Goal: Check status

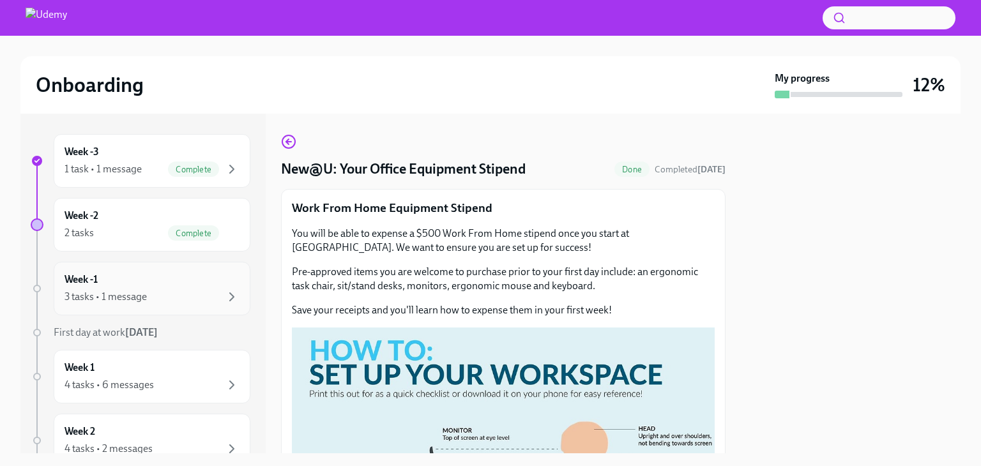
click at [163, 294] on div "3 tasks • 1 message" at bounding box center [152, 296] width 175 height 15
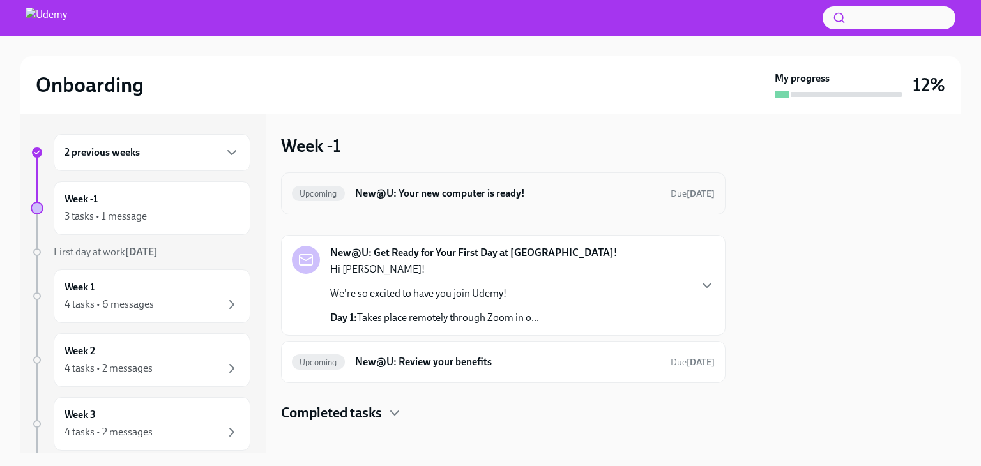
click at [539, 195] on h6 "New@U: Your new computer is ready!" at bounding box center [507, 193] width 305 height 14
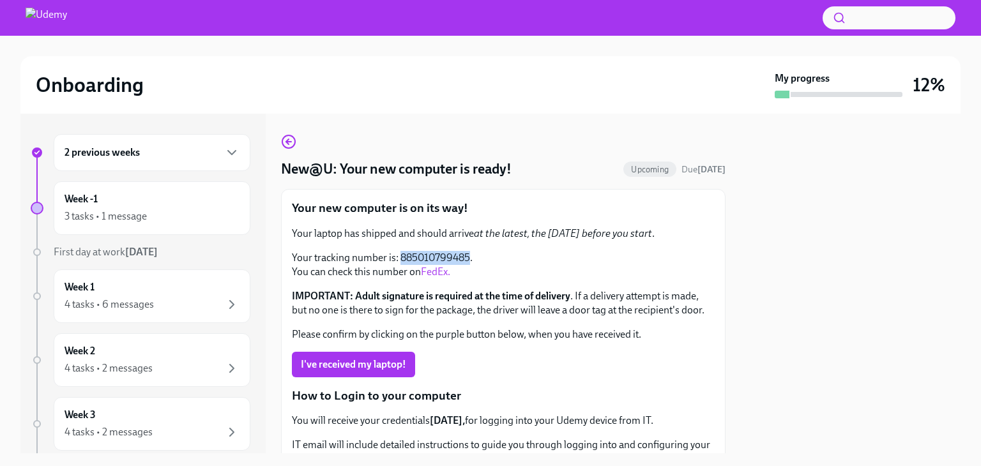
drag, startPoint x: 400, startPoint y: 257, endPoint x: 469, endPoint y: 264, distance: 69.3
click at [469, 264] on p "Your tracking number is: 885010799485. You can check this number on FedEx." at bounding box center [503, 265] width 423 height 28
copy p "885010799485"
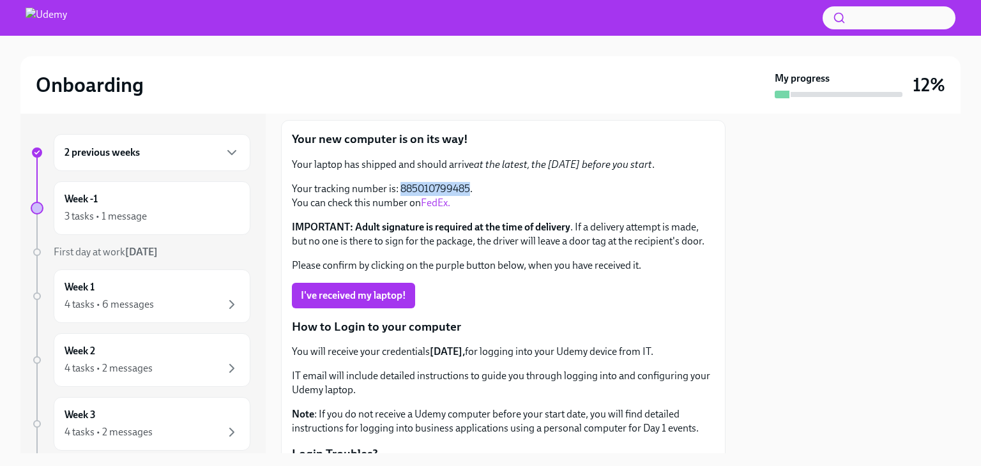
scroll to position [192, 0]
